Goal: Information Seeking & Learning: Learn about a topic

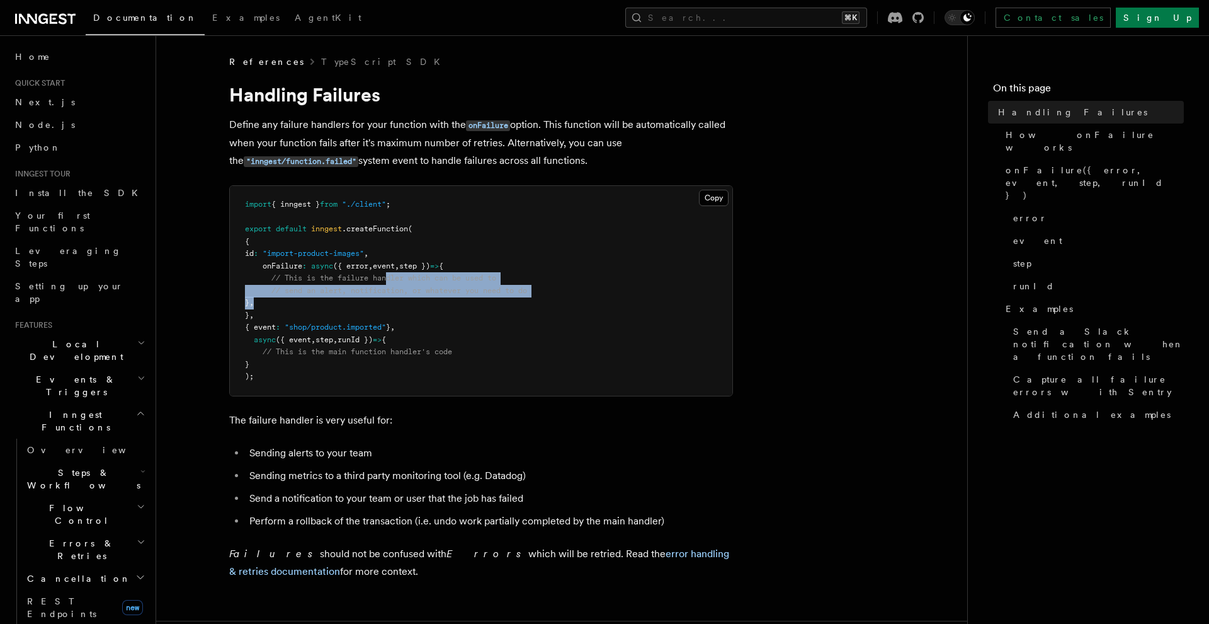
drag, startPoint x: 389, startPoint y: 276, endPoint x: 414, endPoint y: 297, distance: 32.6
click at [414, 299] on pre "import { inngest } from "./client" ; export default inngest .createFunction ( {…" at bounding box center [481, 291] width 503 height 210
click at [460, 286] on span "// send an alert, notification, or whatever you need to do" at bounding box center [399, 290] width 256 height 9
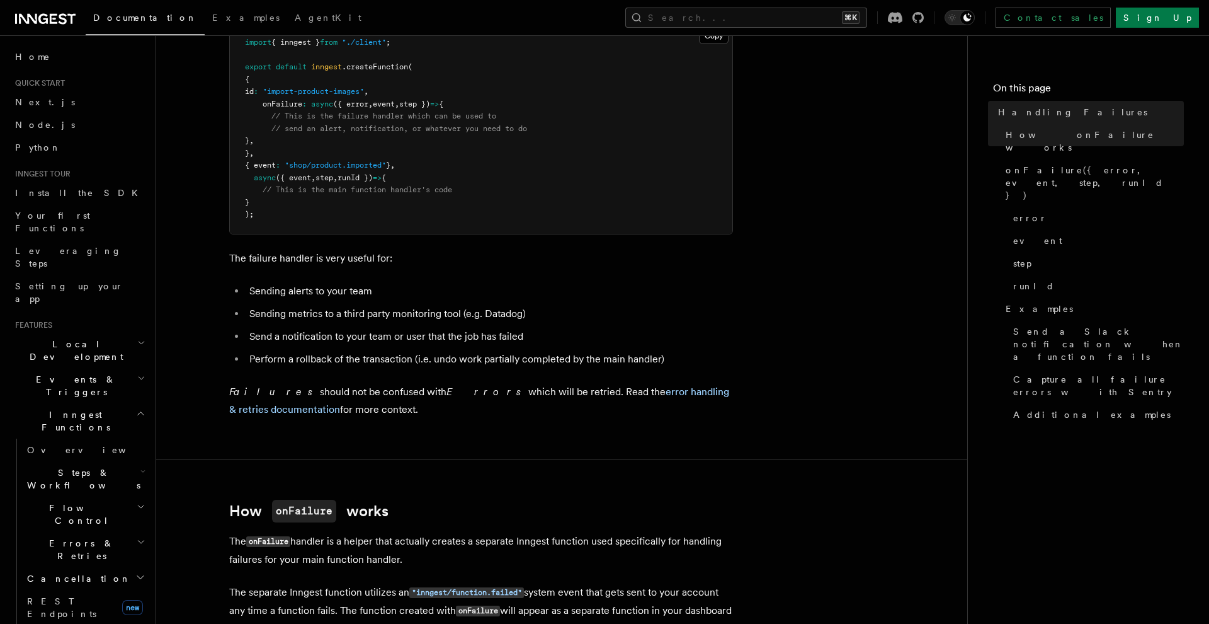
scroll to position [167, 0]
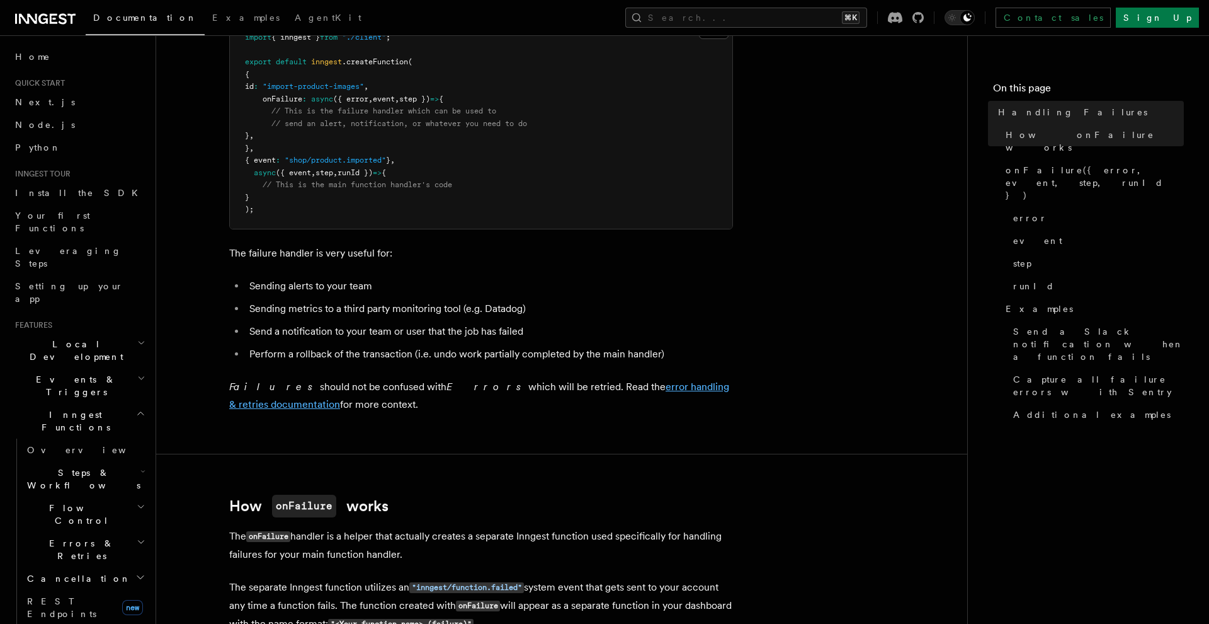
click at [584, 380] on link "error handling & retries documentation" at bounding box center [479, 395] width 500 height 30
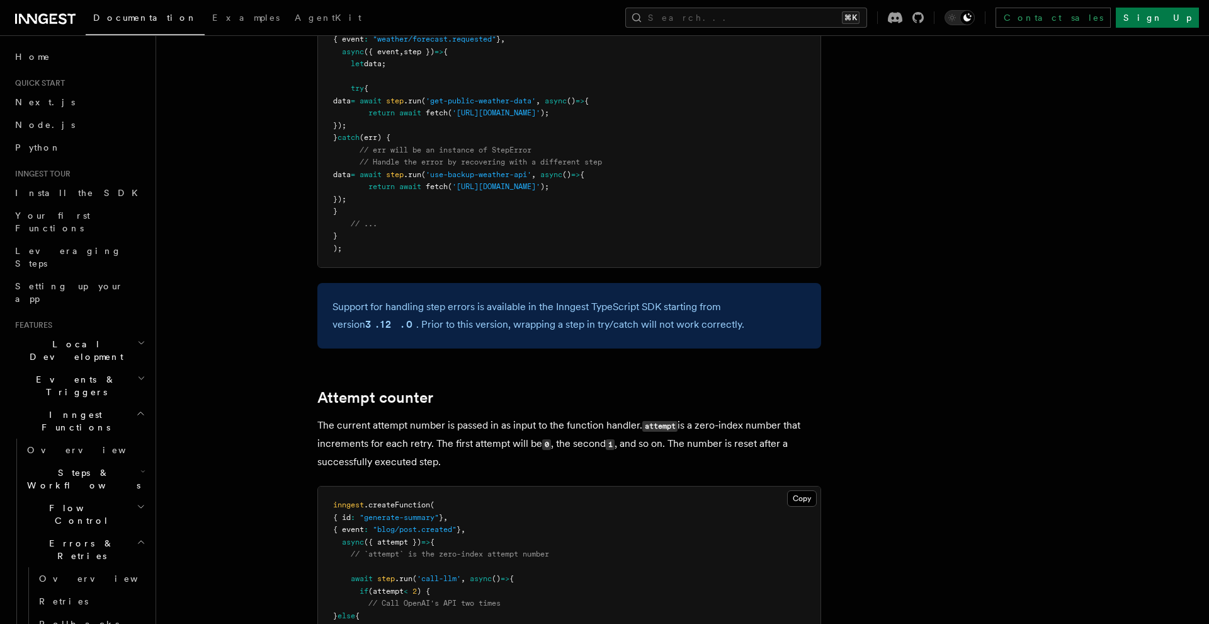
scroll to position [2207, 0]
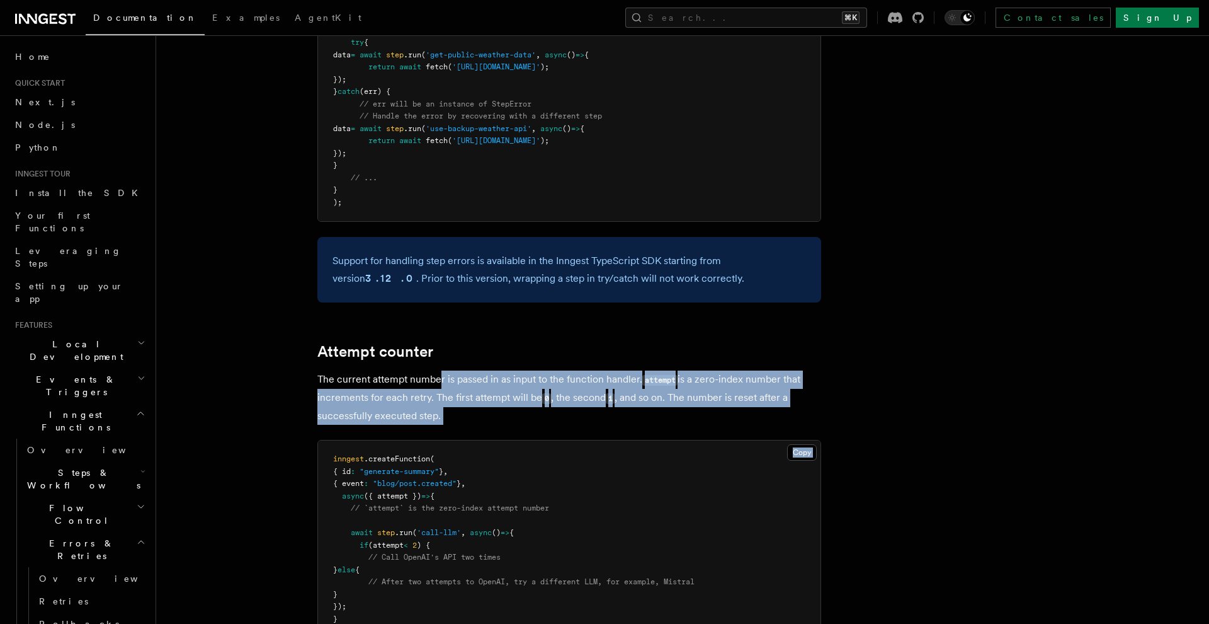
drag, startPoint x: 442, startPoint y: 318, endPoint x: 447, endPoint y: 368, distance: 50.7
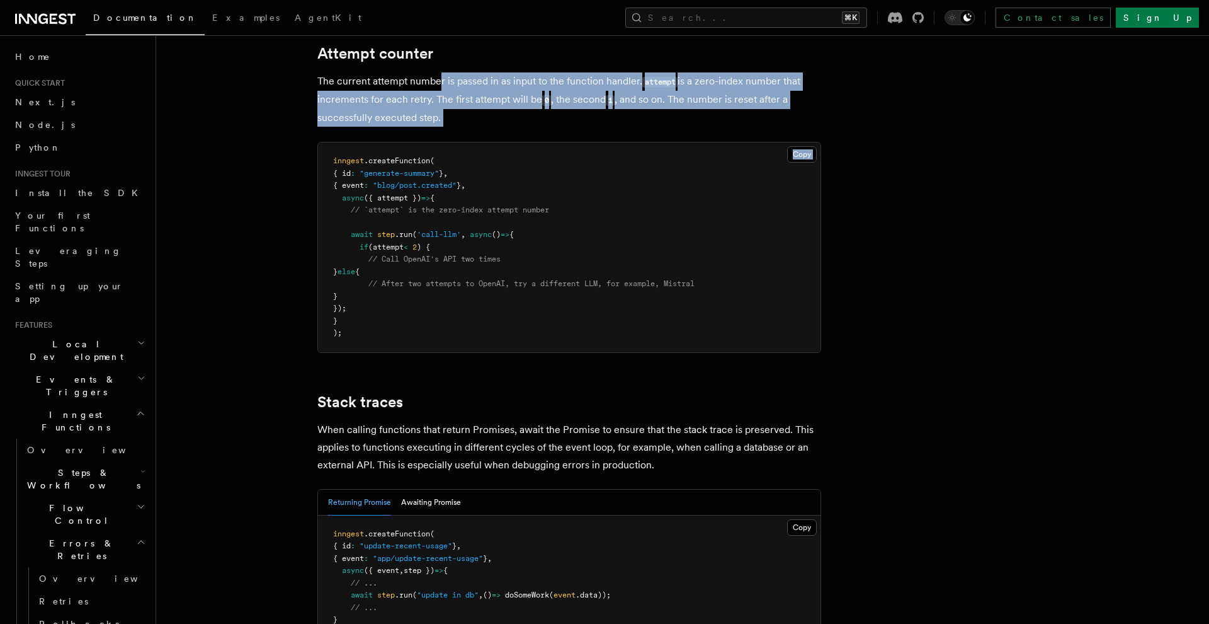
scroll to position [2508, 0]
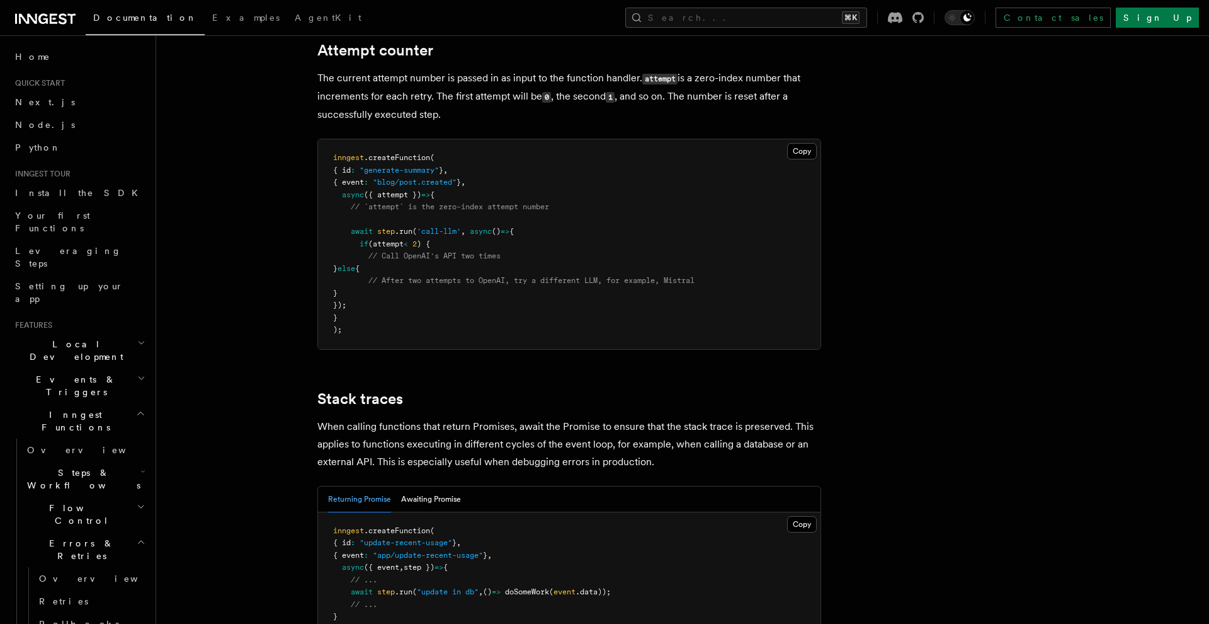
click at [381, 418] on p "When calling functions that return Promises, await the Promise to ensure that t…" at bounding box center [569, 444] width 504 height 53
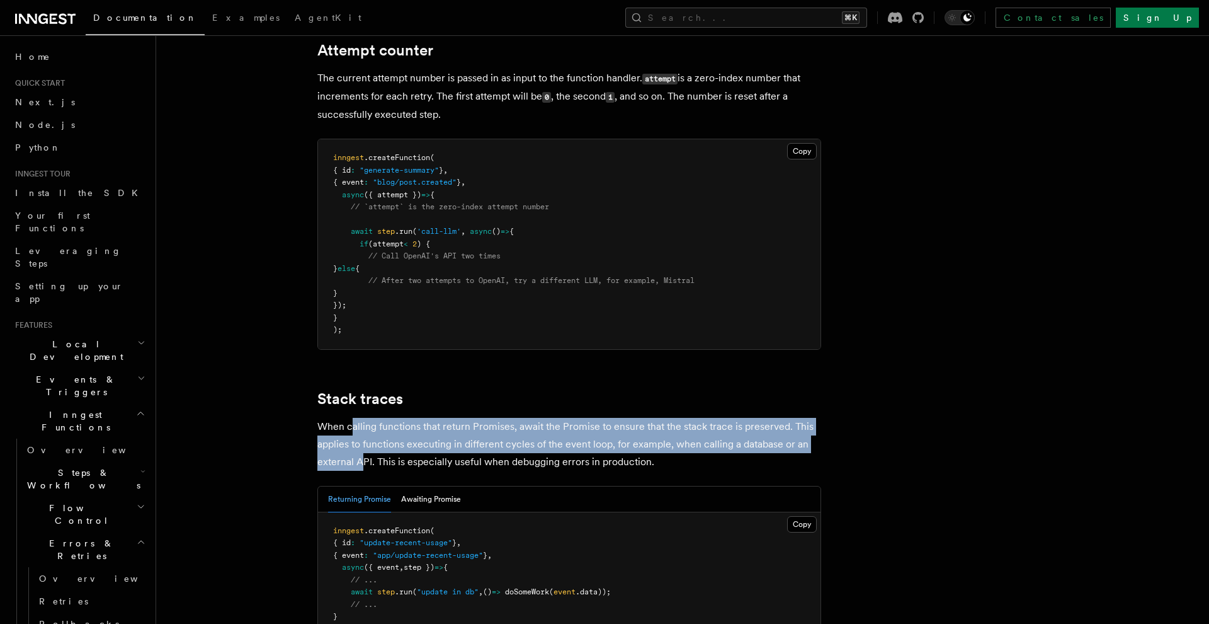
drag, startPoint x: 352, startPoint y: 360, endPoint x: 362, endPoint y: 387, distance: 28.1
click at [362, 418] on p "When calling functions that return Promises, await the Promise to ensure that t…" at bounding box center [569, 444] width 504 height 53
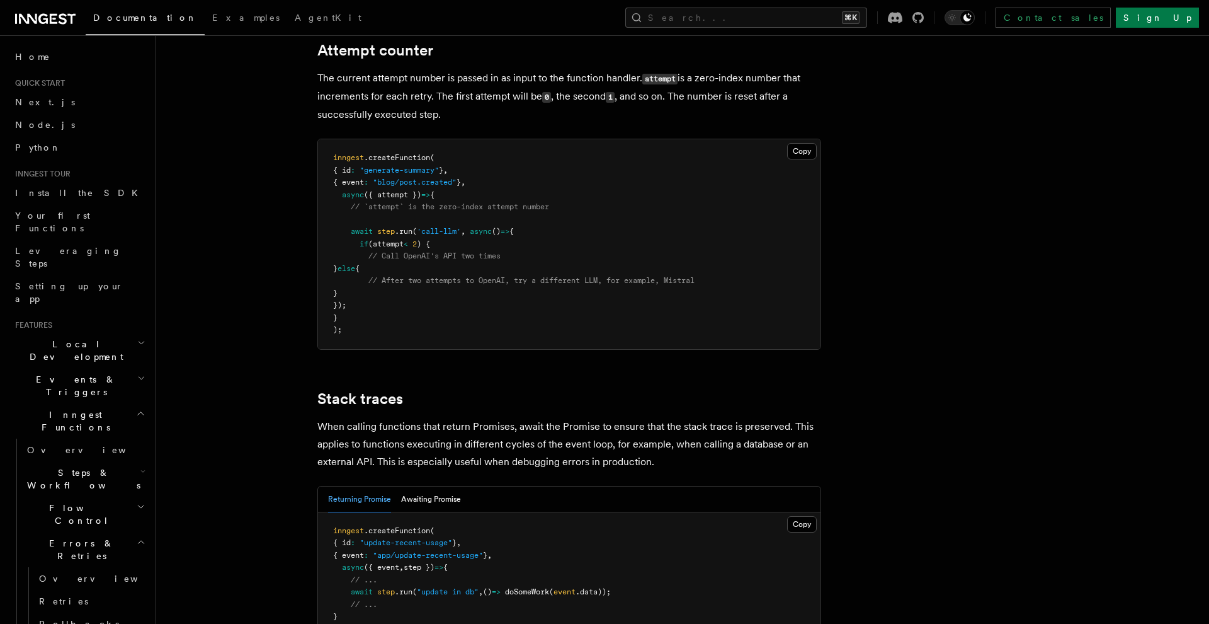
click at [433, 418] on p "When calling functions that return Promises, await the Promise to ensure that t…" at bounding box center [569, 444] width 504 height 53
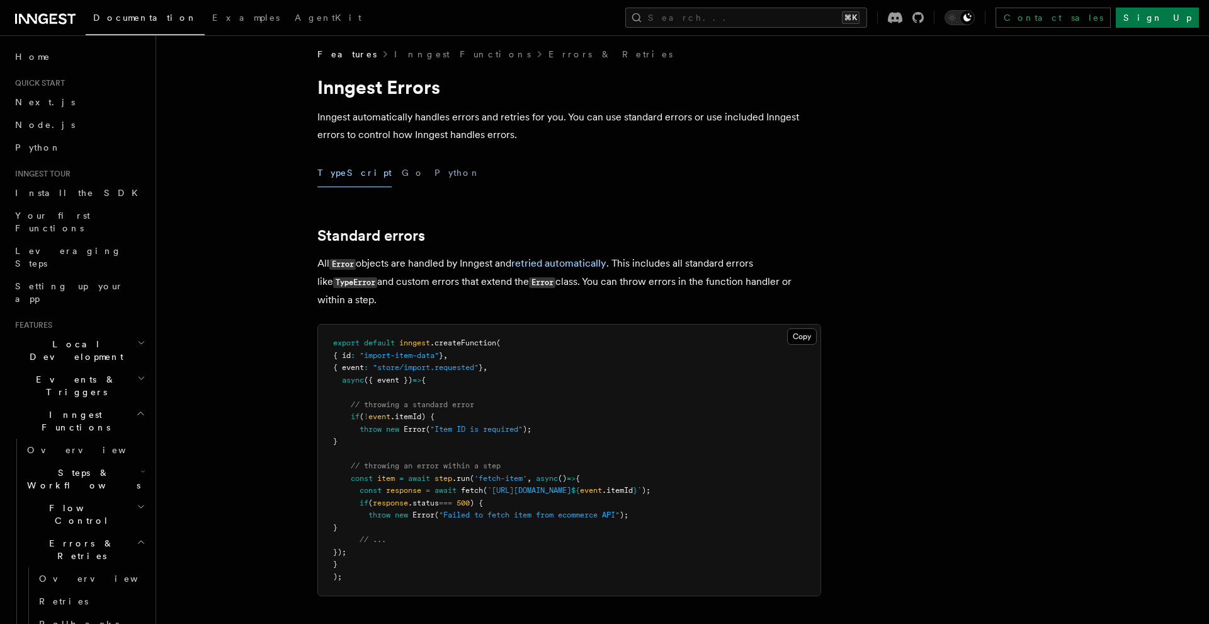
scroll to position [12, 0]
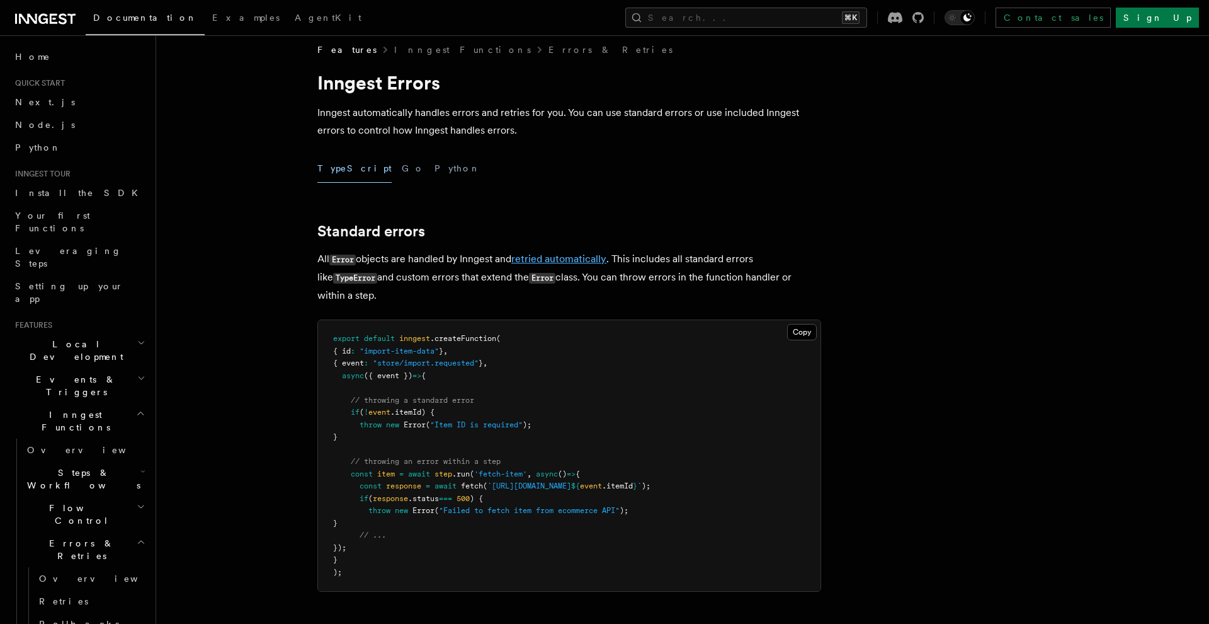
click at [547, 261] on link "retried automatically" at bounding box center [558, 259] width 95 height 12
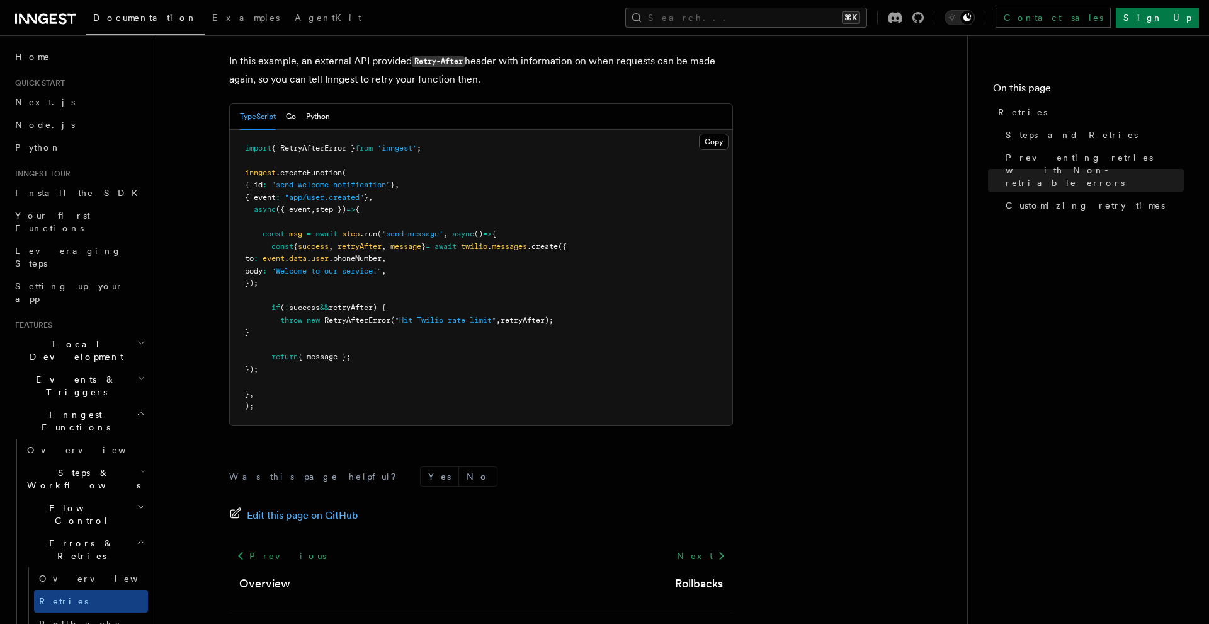
scroll to position [1735, 0]
